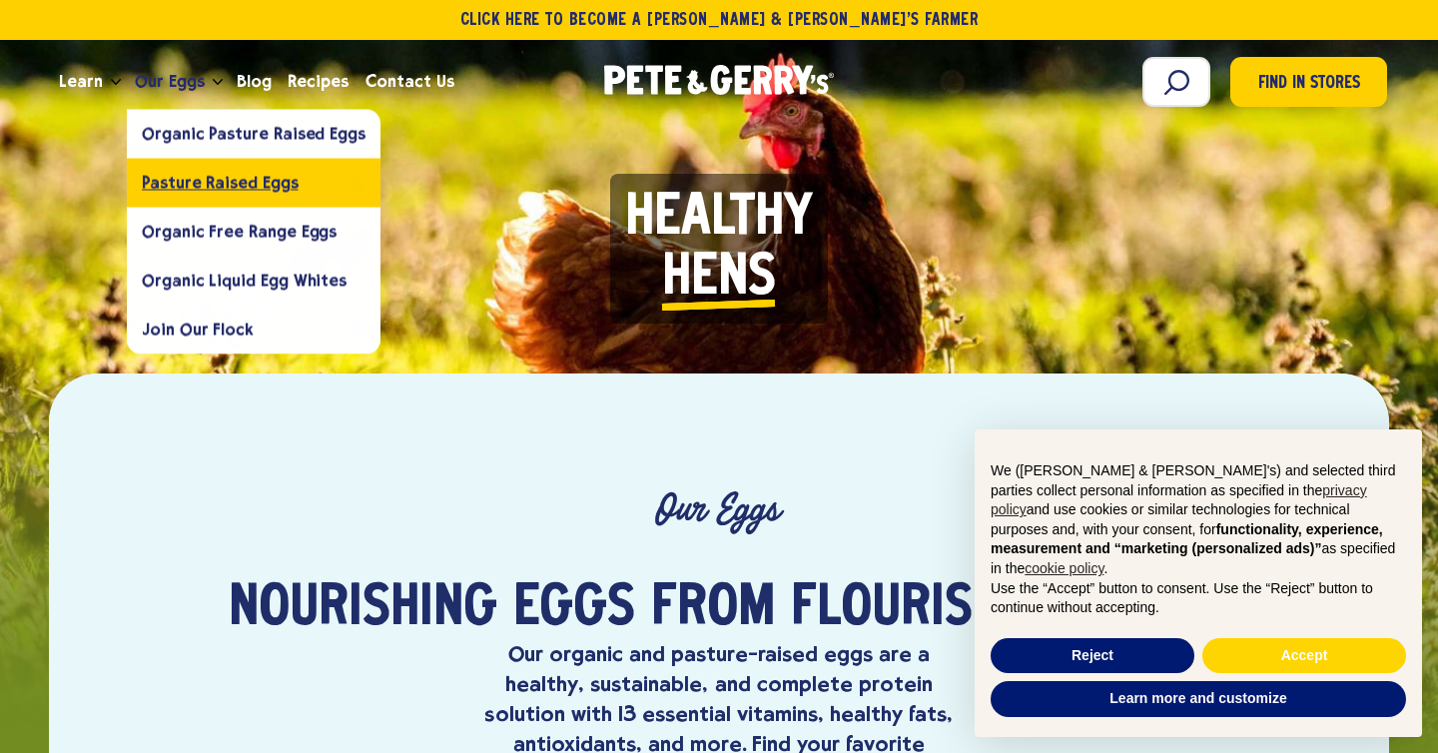
click at [176, 194] on link "Pasture Raised Eggs" at bounding box center [254, 182] width 254 height 49
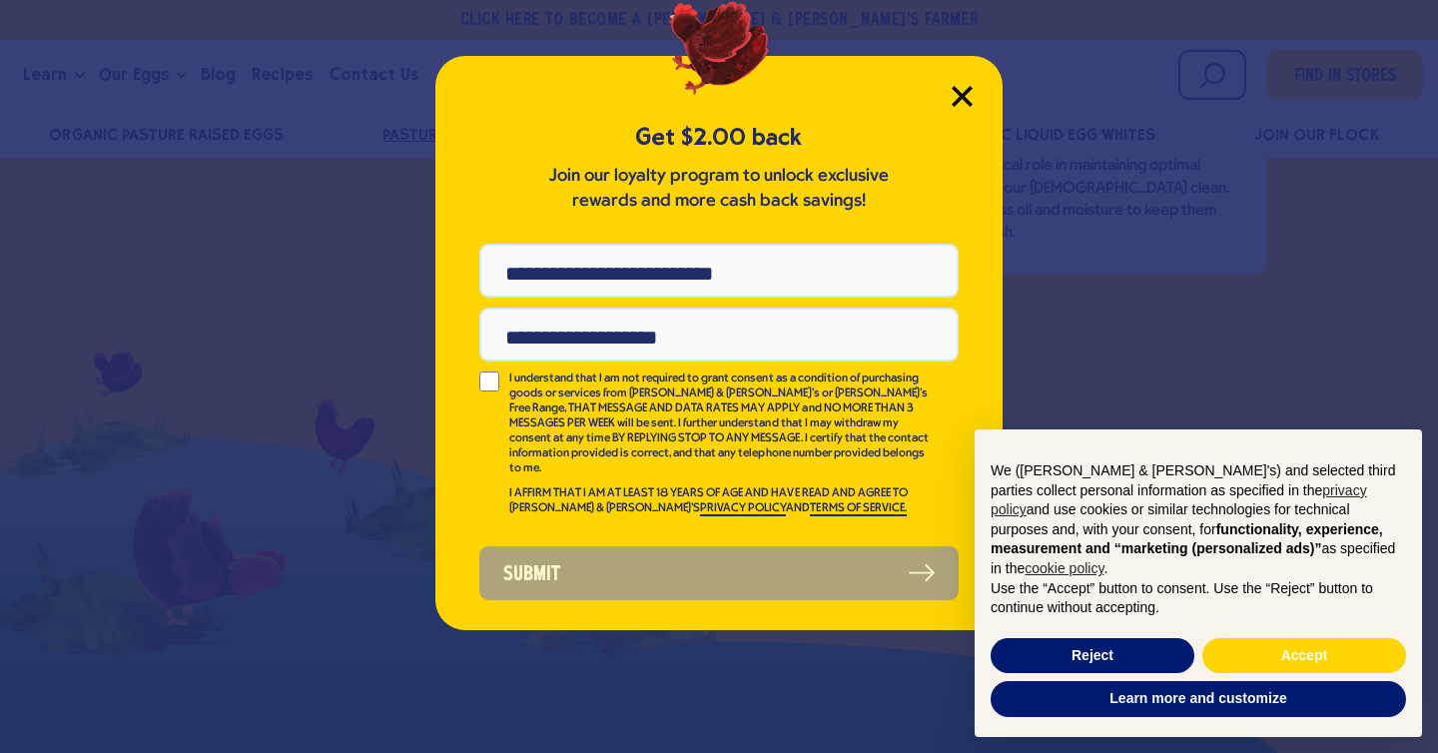
click at [960, 98] on icon "Close Modal" at bounding box center [962, 96] width 18 height 18
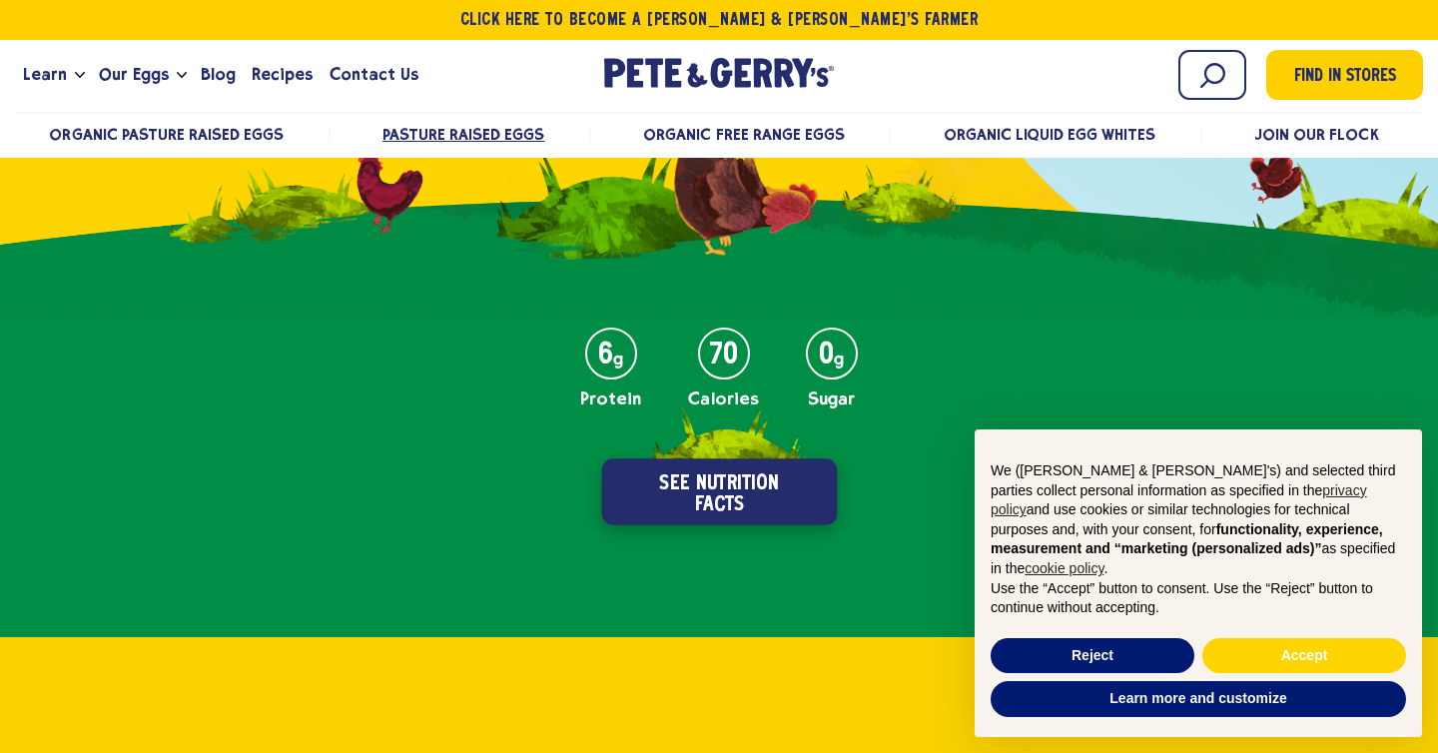
scroll to position [646, 0]
